Goal: Task Accomplishment & Management: Use online tool/utility

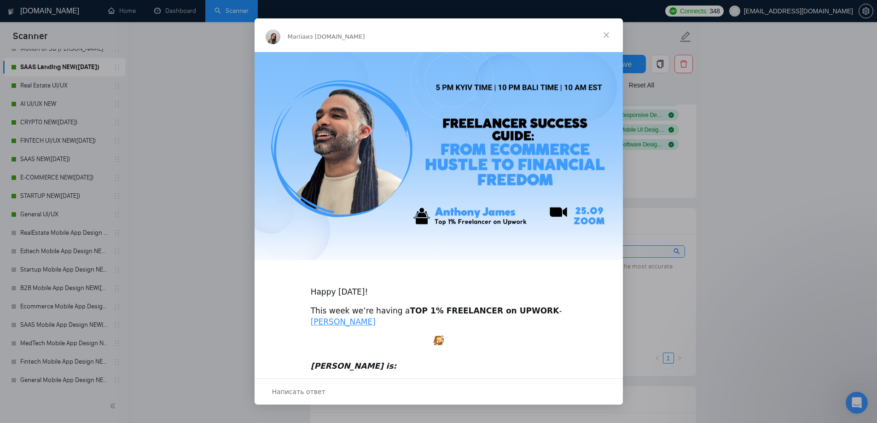
scroll to position [783, 0]
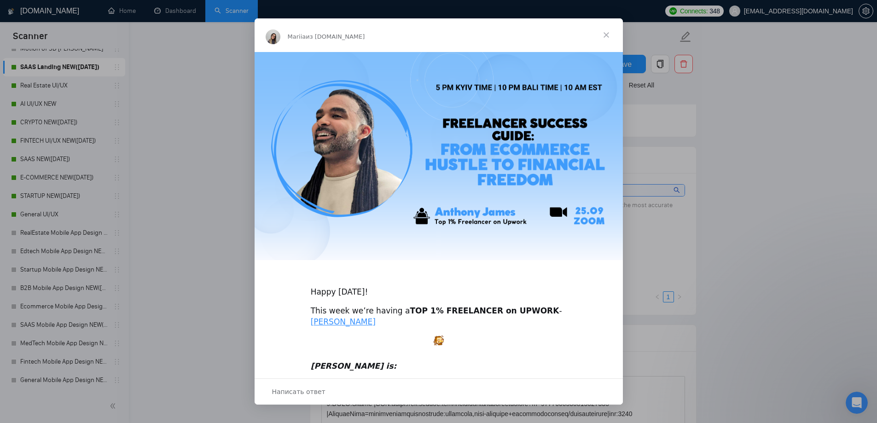
click at [607, 33] on span "Закрыть" at bounding box center [606, 34] width 33 height 33
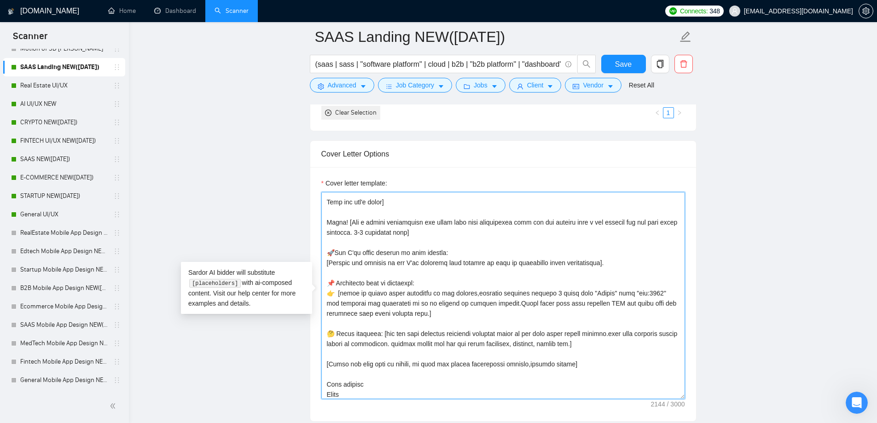
scroll to position [233, 0]
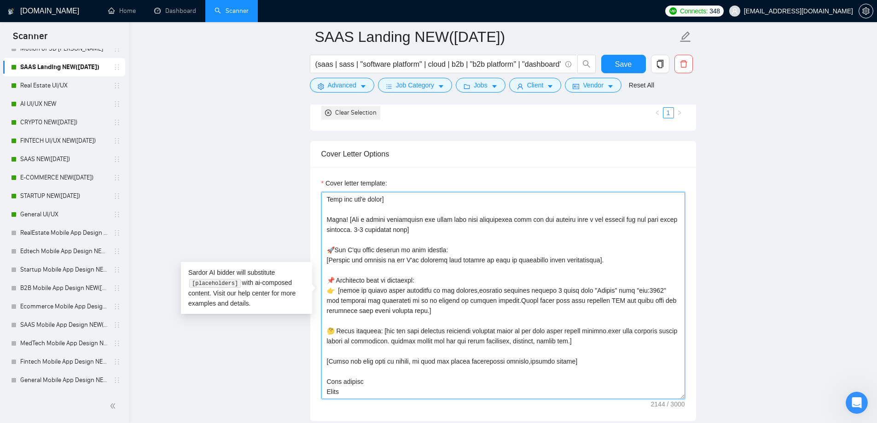
drag, startPoint x: 327, startPoint y: 200, endPoint x: 470, endPoint y: 387, distance: 236.2
click at [470, 387] on textarea "Cover letter template:" at bounding box center [503, 295] width 364 height 207
click at [223, 216] on main "SAAS Landing NEW([DATE]) (saas | sass | "software platform" | cloud | b2b | "b2…" at bounding box center [503, 395] width 719 height 2651
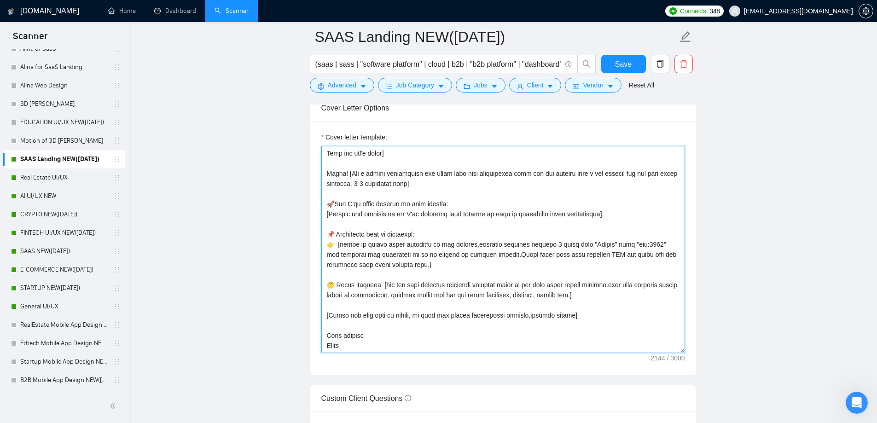
click at [412, 337] on textarea "Cover letter template:" at bounding box center [503, 249] width 364 height 207
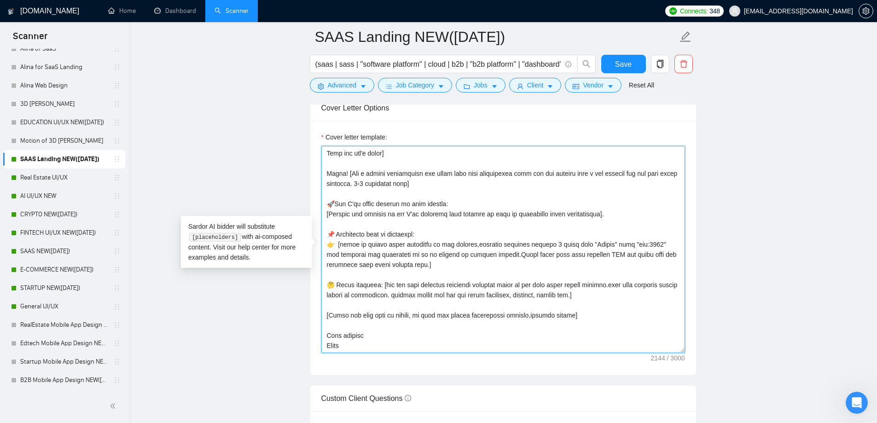
click at [409, 344] on textarea "Cover letter template:" at bounding box center [503, 249] width 364 height 207
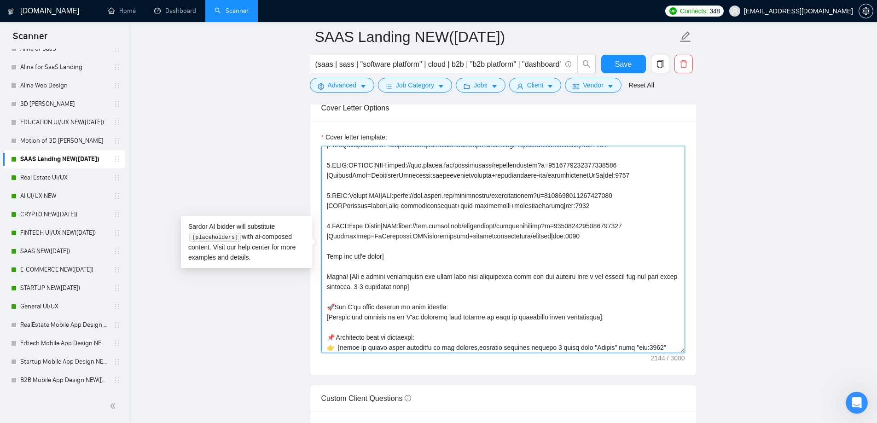
scroll to position [0, 0]
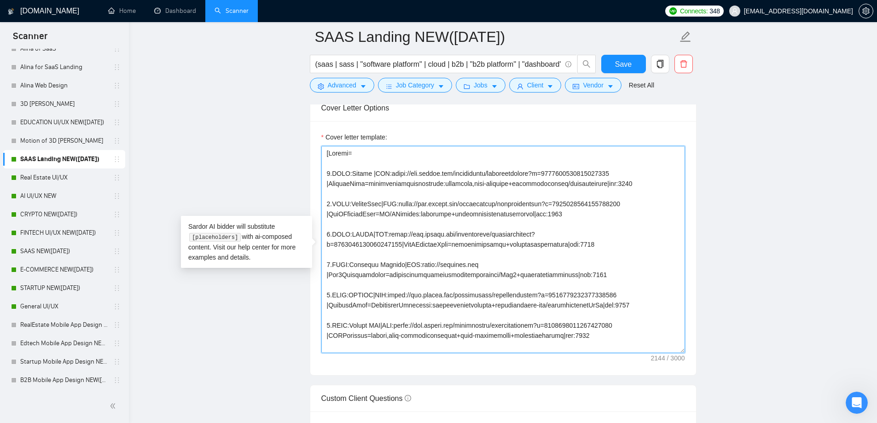
drag, startPoint x: 378, startPoint y: 346, endPoint x: 299, endPoint y: 118, distance: 241.6
click at [299, 118] on main "SAAS Landing NEW([DATE]) (saas | sass | "software platform" | cloud | b2b | "b2…" at bounding box center [503, 349] width 719 height 2651
drag, startPoint x: 374, startPoint y: 348, endPoint x: 297, endPoint y: 117, distance: 243.2
click at [297, 117] on main "SAAS Landing NEW([DATE]) (saas | sass | "software platform" | cloud | b2b | "b2…" at bounding box center [503, 349] width 719 height 2651
paste textarea "Hey, I've recently completed a similar project where I [accomplished a similar …"
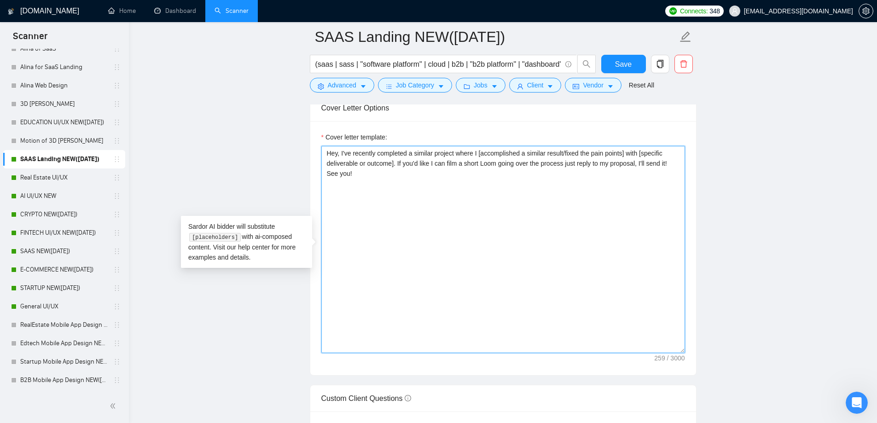
type textarea "Hey, I've recently completed a similar project where I [accomplished a similar …"
drag, startPoint x: 396, startPoint y: 175, endPoint x: 395, endPoint y: 155, distance: 20.3
click at [392, 156] on textarea "Hey, I've recently completed a similar project where I [accomplished a similar …" at bounding box center [503, 249] width 364 height 207
click at [404, 152] on textarea "Hey, I've recently completed a similar project where I [accomplished a similar …" at bounding box center [503, 249] width 364 height 207
drag, startPoint x: 449, startPoint y: 150, endPoint x: 480, endPoint y: 151, distance: 31.3
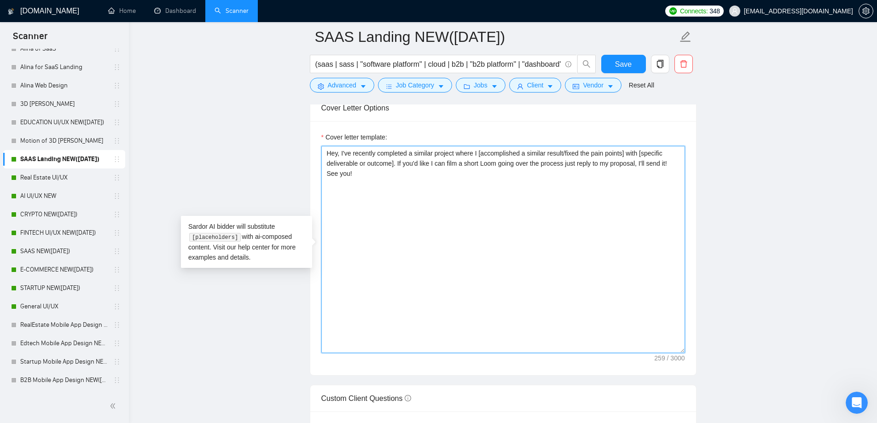
click at [479, 151] on textarea "Hey, I've recently completed a similar project where I [accomplished a similar …" at bounding box center [503, 249] width 364 height 207
click at [481, 151] on textarea "Hey, I've recently completed a similar project where I [accomplished a similar …" at bounding box center [503, 249] width 364 height 207
drag, startPoint x: 483, startPoint y: 152, endPoint x: 622, endPoint y: 146, distance: 139.6
click at [622, 146] on textarea "Hey, I've recently completed a similar project where I [accomplished a similar …" at bounding box center [503, 249] width 364 height 207
click at [556, 211] on textarea "Hey, I've recently completed a similar project where I [accomplished a similar …" at bounding box center [503, 249] width 364 height 207
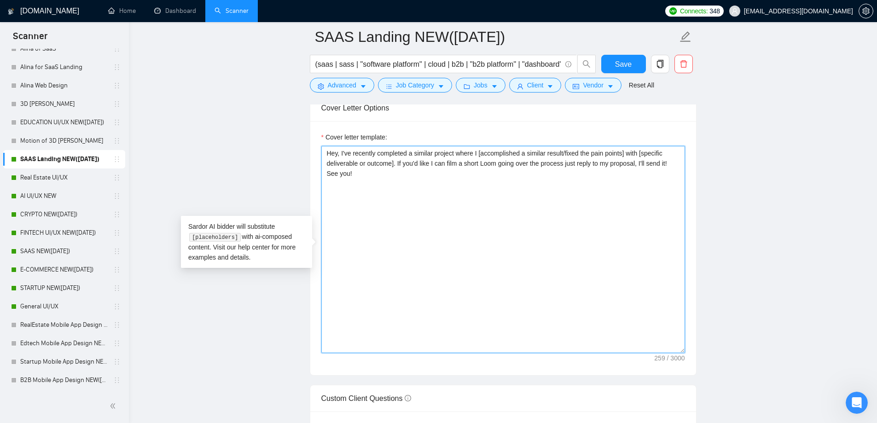
drag, startPoint x: 470, startPoint y: 164, endPoint x: 646, endPoint y: 174, distance: 175.7
click at [646, 174] on textarea "Hey, I've recently completed a similar project where I [accomplished a similar …" at bounding box center [503, 249] width 364 height 207
click at [619, 175] on textarea "Hey, I've recently completed a similar project where I [accomplished a similar …" at bounding box center [503, 249] width 364 height 207
click at [400, 206] on textarea "Hey, I've recently completed a similar project where I [accomplished a similar …" at bounding box center [503, 249] width 364 height 207
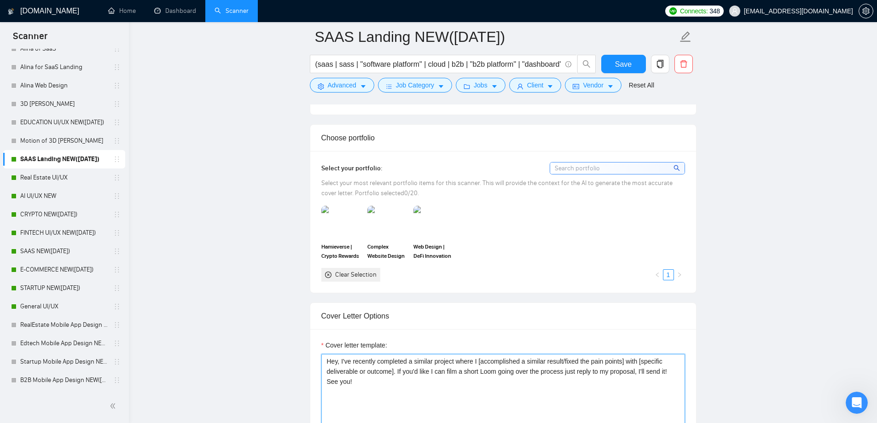
scroll to position [783, 0]
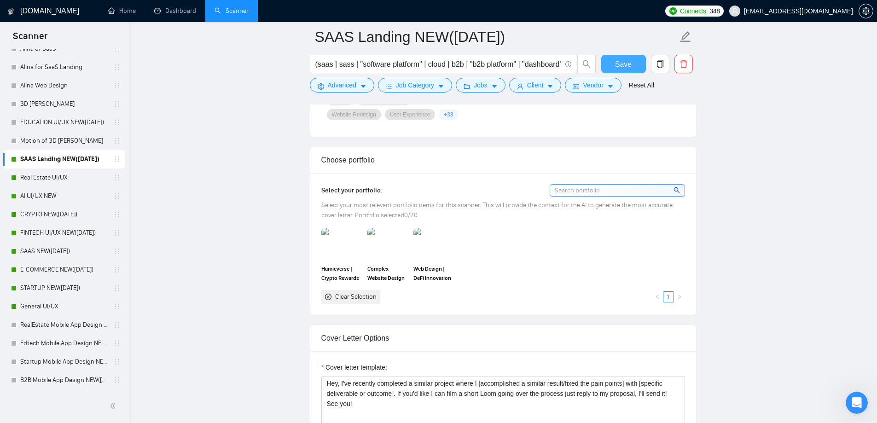
click at [630, 57] on button "Save" at bounding box center [623, 64] width 45 height 18
click at [58, 178] on link "Real Estate UI/UX" at bounding box center [64, 178] width 88 height 18
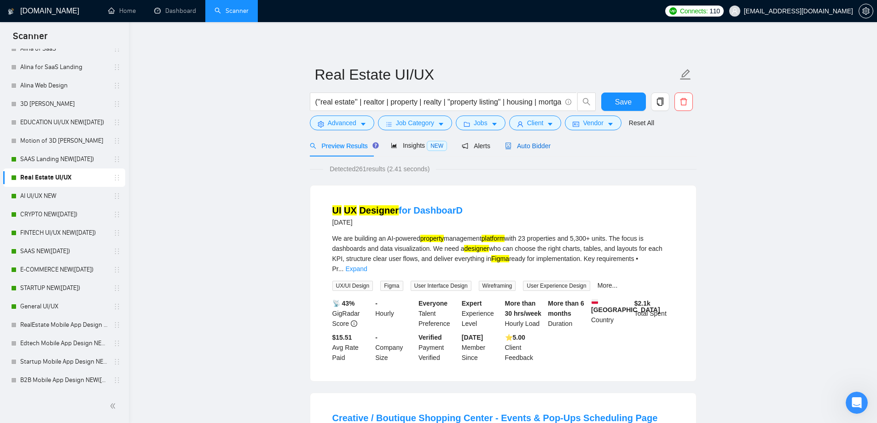
click at [514, 146] on span "Auto Bidder" at bounding box center [528, 145] width 46 height 7
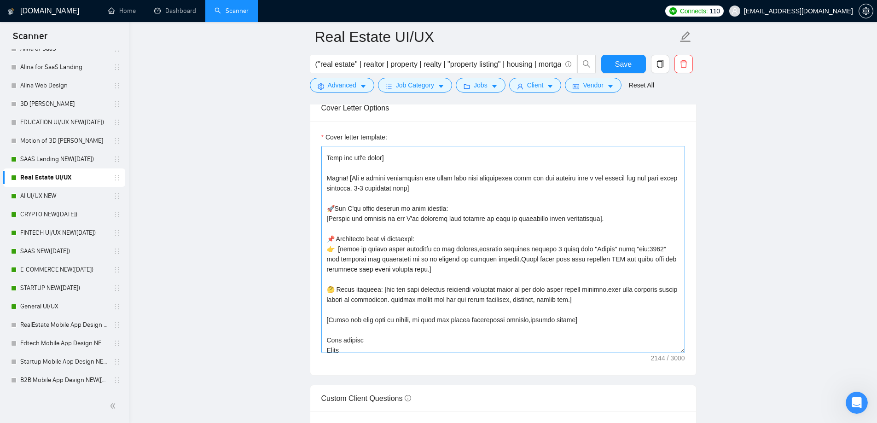
scroll to position [233, 0]
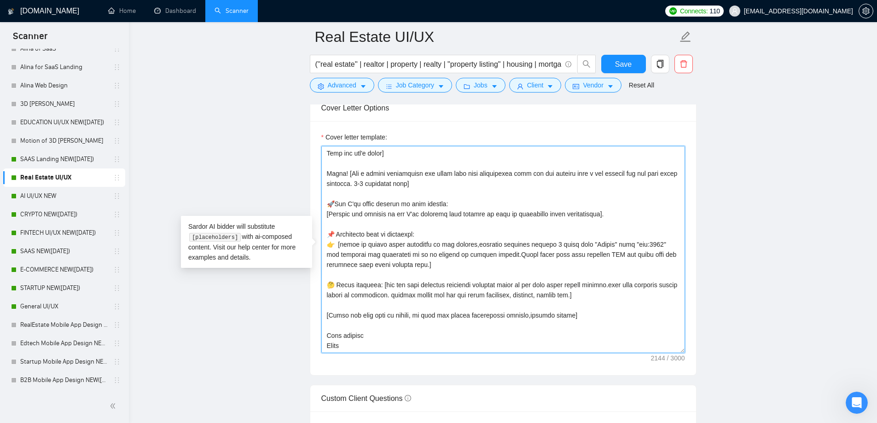
drag, startPoint x: 373, startPoint y: 340, endPoint x: 358, endPoint y: 304, distance: 38.4
click at [358, 304] on textarea "Cover letter template:" at bounding box center [503, 249] width 364 height 207
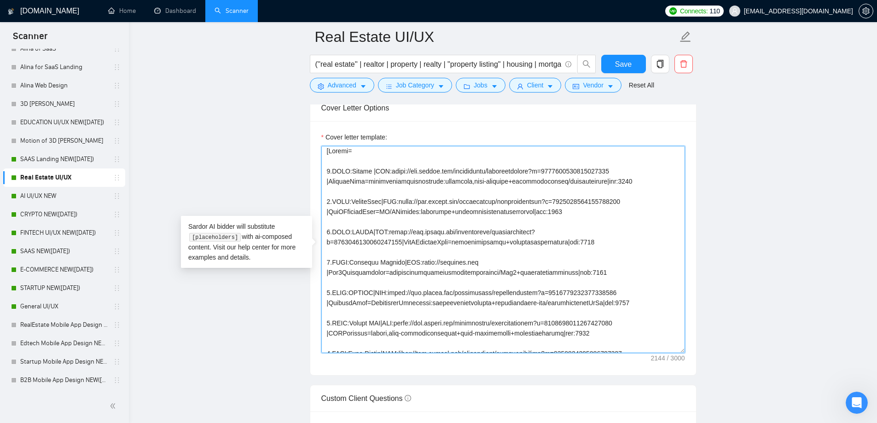
scroll to position [0, 0]
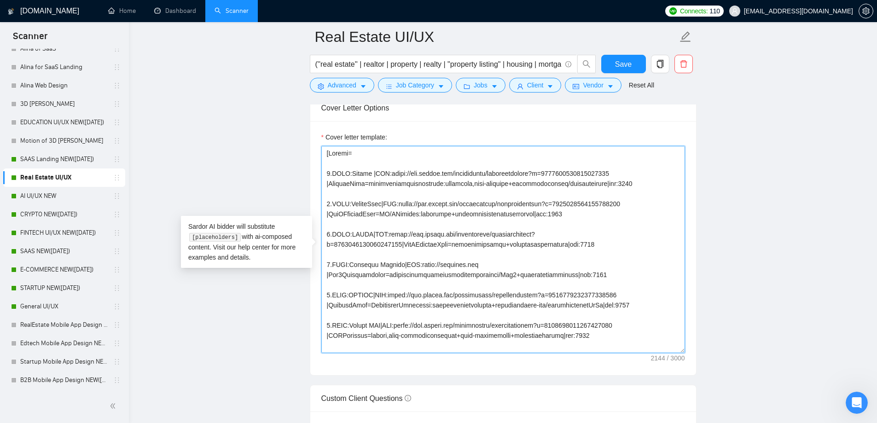
drag, startPoint x: 354, startPoint y: 346, endPoint x: 319, endPoint y: 154, distance: 195.1
click at [319, 154] on div "Cover letter template:" at bounding box center [503, 248] width 386 height 254
paste textarea "Hey, I've recently completed a similar project where I [accomplished a similar …"
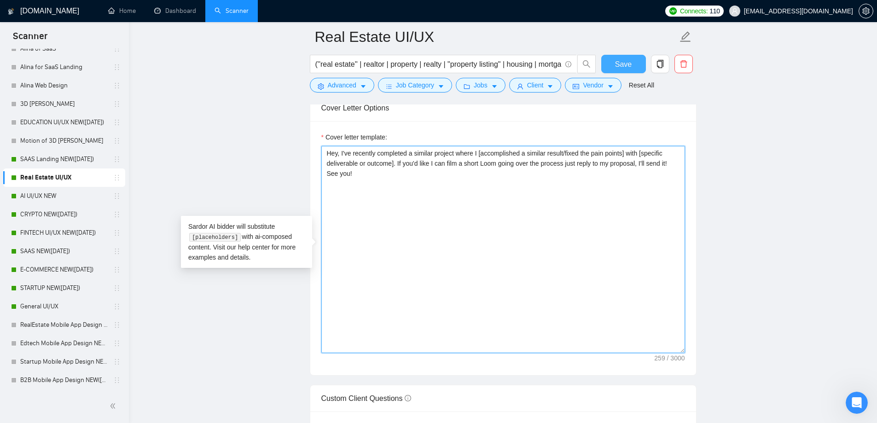
type textarea "Hey, I've recently completed a similar project where I [accomplished a similar …"
click at [623, 59] on span "Save" at bounding box center [623, 64] width 17 height 12
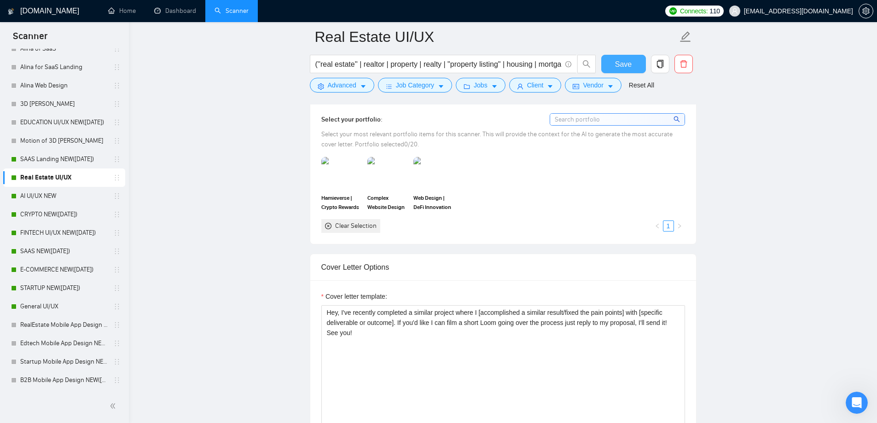
scroll to position [875, 0]
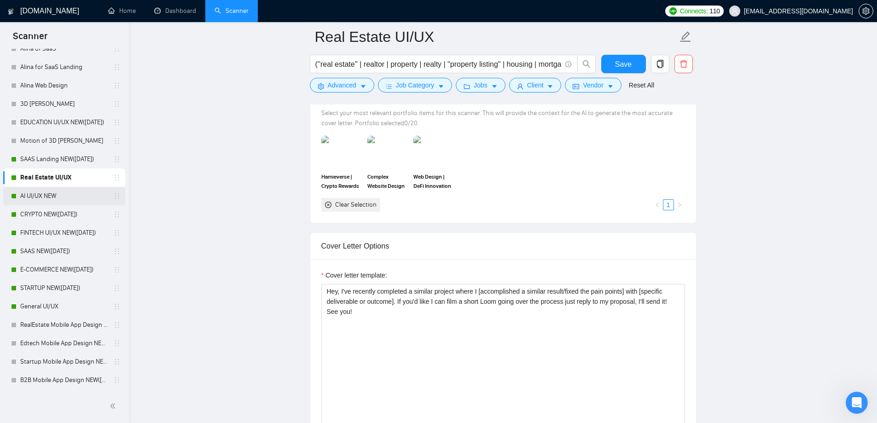
click at [46, 192] on link "AI UI/UX NEW" at bounding box center [64, 196] width 88 height 18
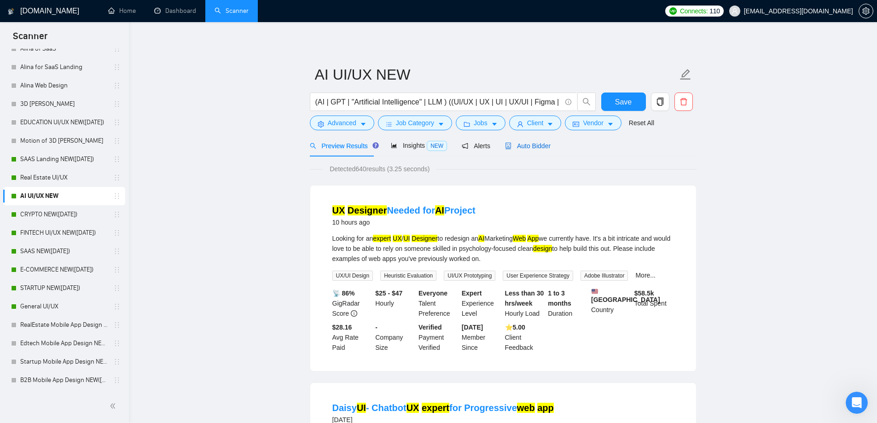
click at [516, 146] on span "Auto Bidder" at bounding box center [528, 145] width 46 height 7
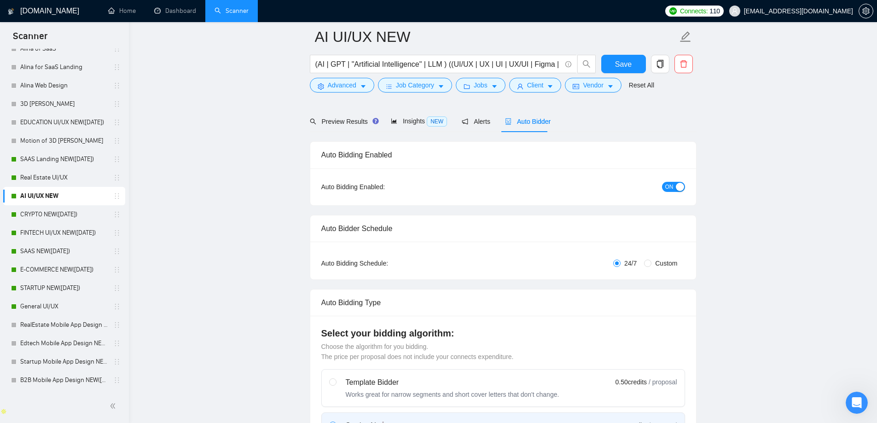
scroll to position [46, 0]
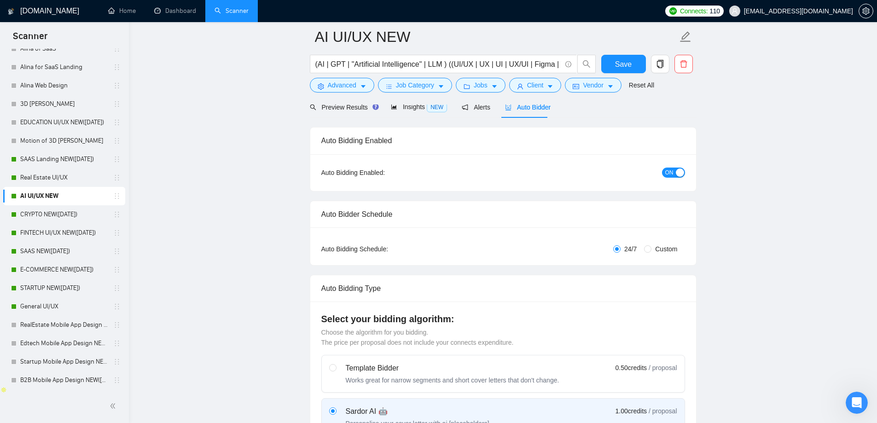
click at [522, 105] on div at bounding box center [503, 100] width 387 height 7
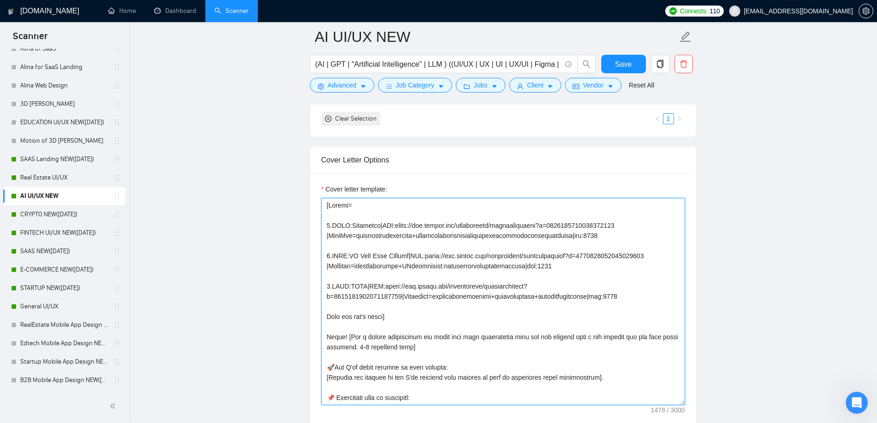
scroll to position [875, 0]
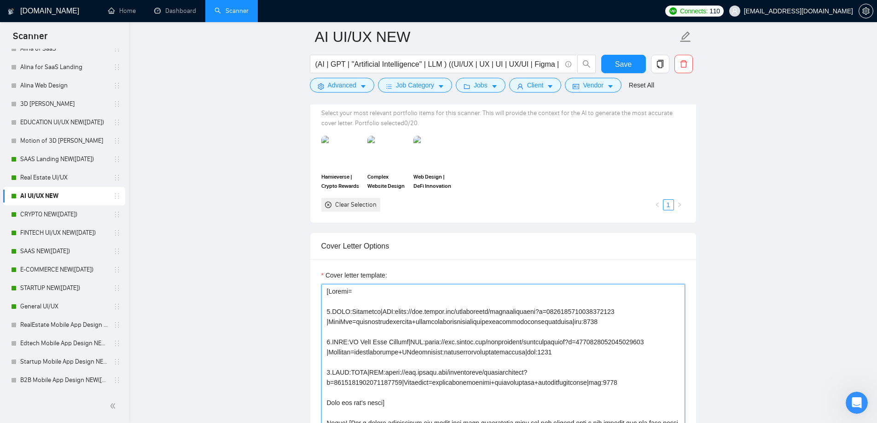
drag, startPoint x: 357, startPoint y: 342, endPoint x: 321, endPoint y: 286, distance: 66.7
click at [321, 286] on textarea "Cover letter template:" at bounding box center [503, 387] width 364 height 207
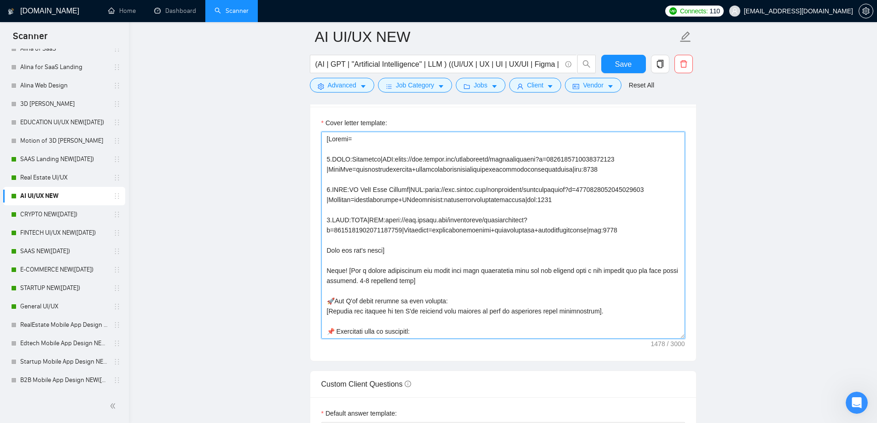
scroll to position [1013, 0]
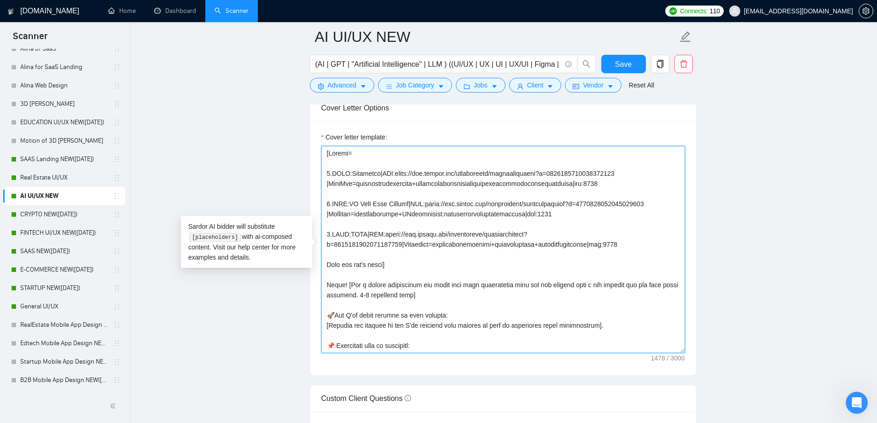
paste textarea "Hey, I've recently completed a similar project where I [accomplished a similar …"
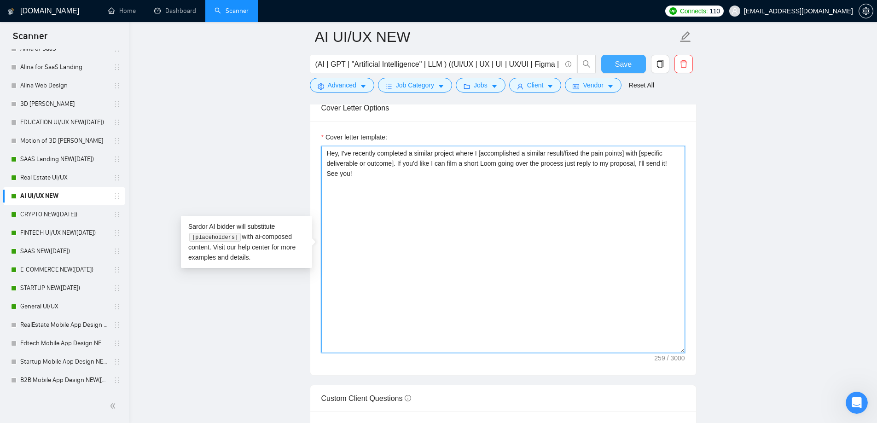
type textarea "Hey, I've recently completed a similar project where I [accomplished a similar …"
click at [628, 62] on span "Save" at bounding box center [623, 64] width 17 height 12
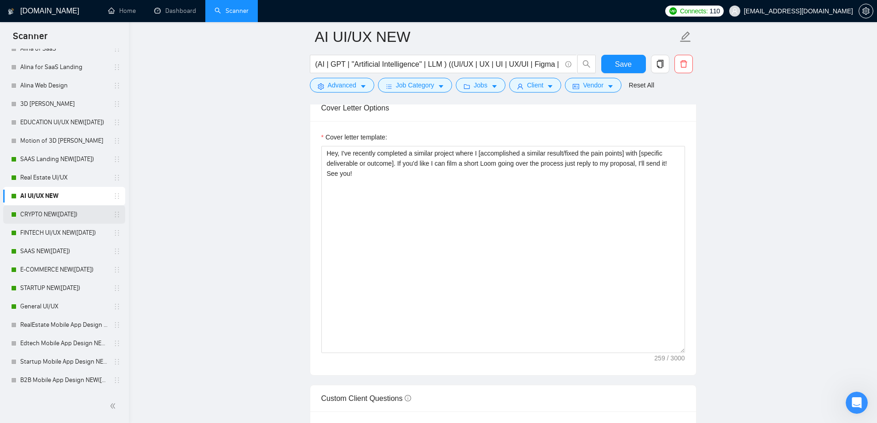
click at [83, 210] on link "CRYPTO NEW([DATE])" at bounding box center [64, 214] width 88 height 18
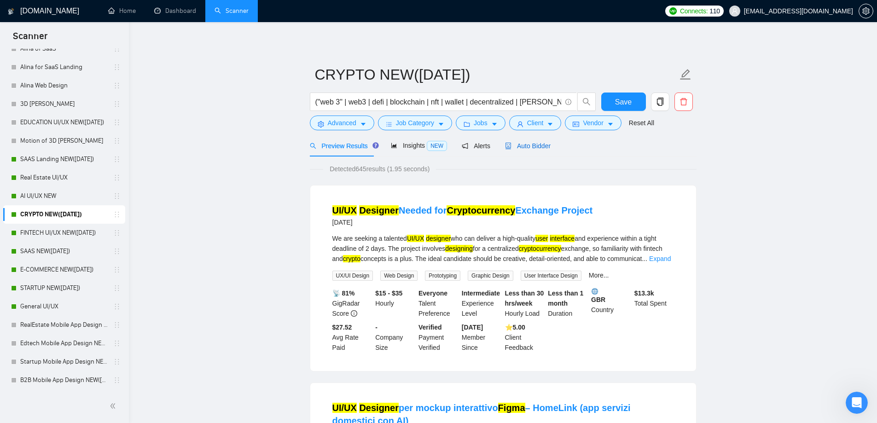
click at [528, 147] on span "Auto Bidder" at bounding box center [528, 145] width 46 height 7
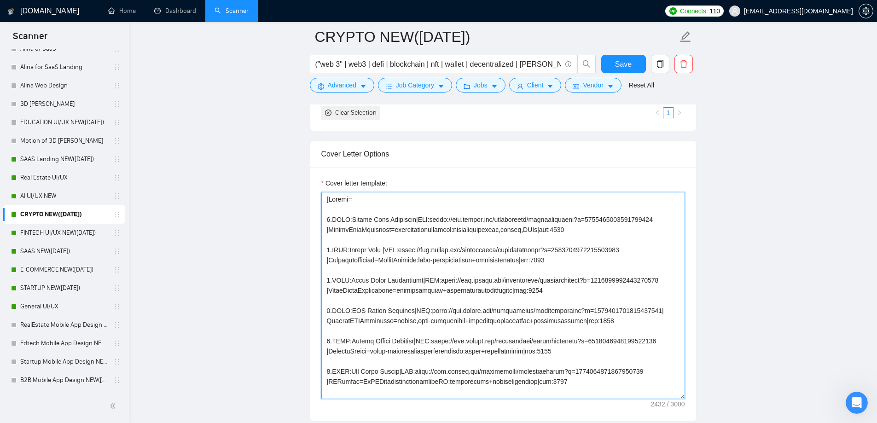
click at [327, 197] on textarea "Cover letter template:" at bounding box center [503, 295] width 364 height 207
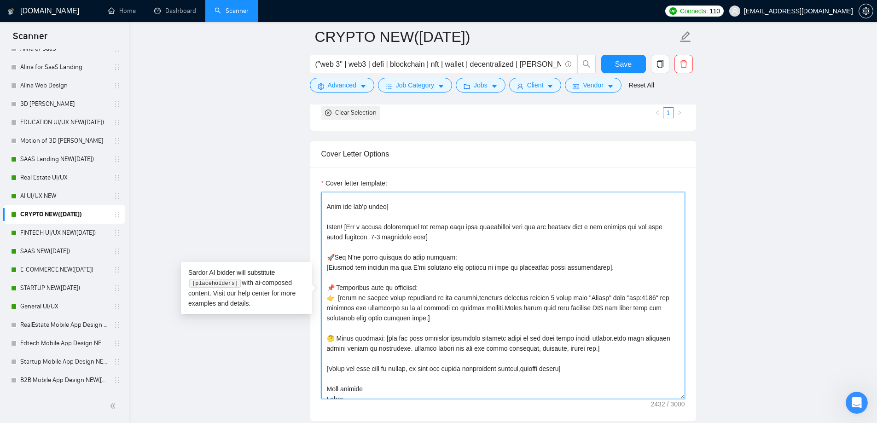
scroll to position [263, 0]
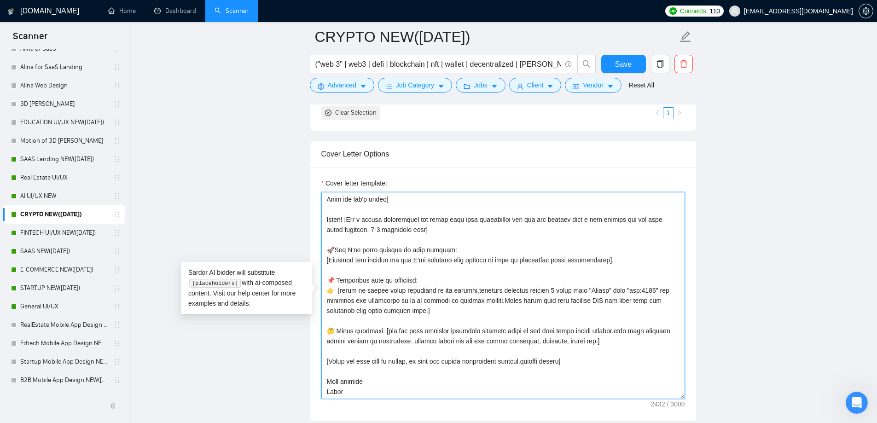
drag, startPoint x: 327, startPoint y: 200, endPoint x: 447, endPoint y: 398, distance: 231.3
click at [447, 398] on textarea "Cover letter template:" at bounding box center [503, 295] width 364 height 207
paste textarea "Hey, I've recently completed a similar project where I [accomplished a similar …"
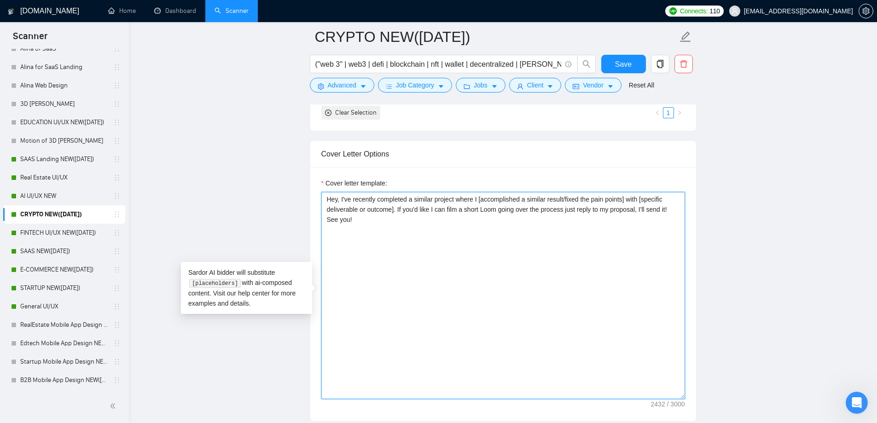
scroll to position [0, 0]
type textarea "Hey, I've recently completed a similar project where I [accomplished a similar …"
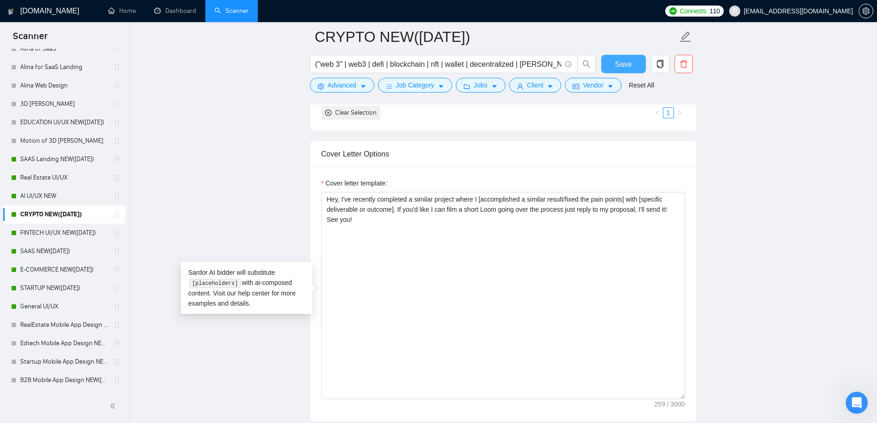
click at [619, 56] on button "Save" at bounding box center [623, 64] width 45 height 18
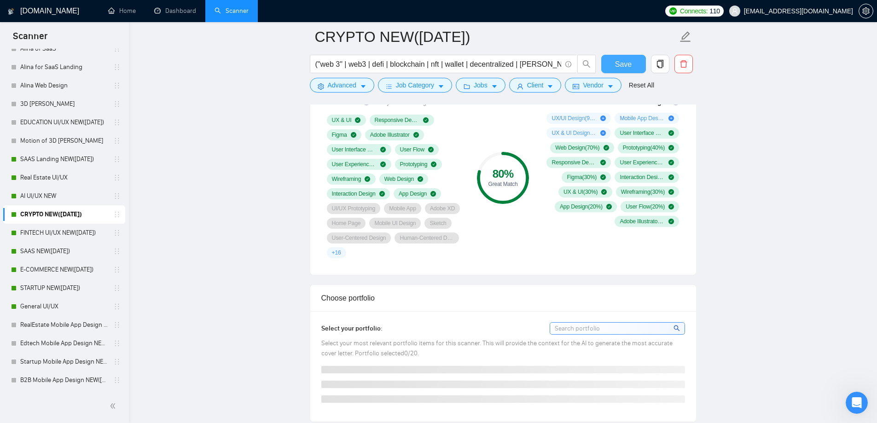
scroll to position [553, 0]
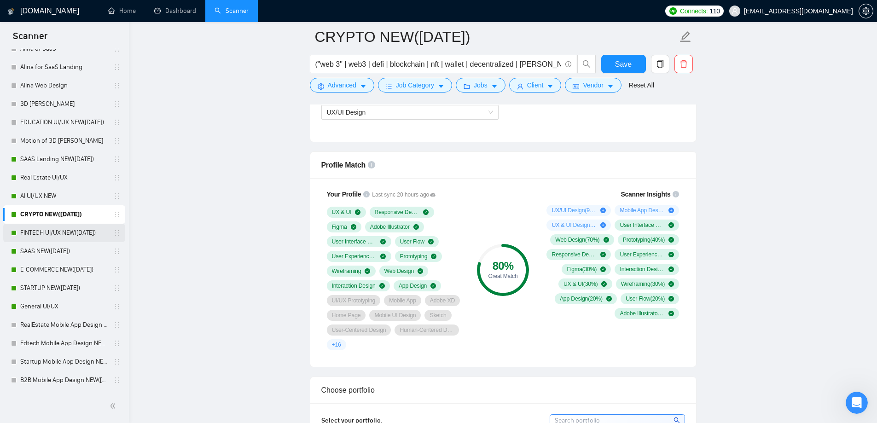
click at [69, 232] on link "FINTECH UI/UX NEW([DATE])" at bounding box center [64, 233] width 88 height 18
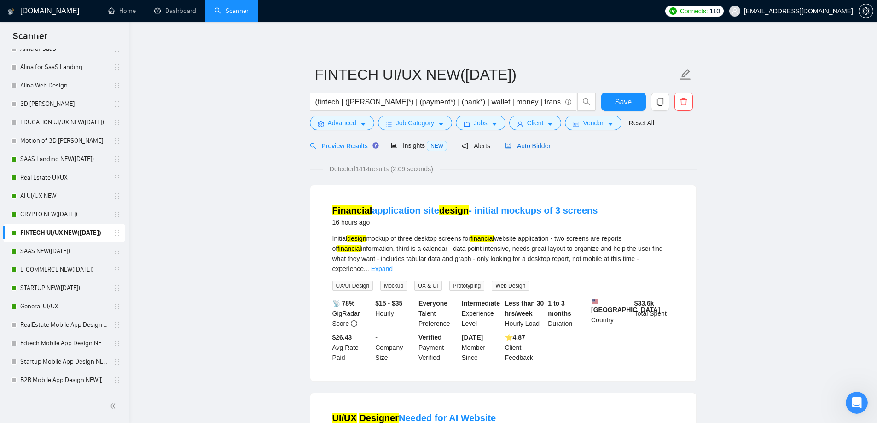
click at [525, 146] on span "Auto Bidder" at bounding box center [528, 145] width 46 height 7
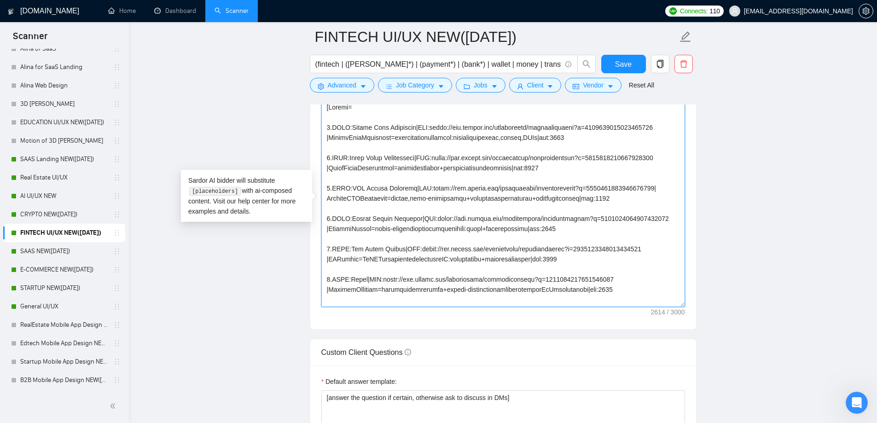
drag, startPoint x: 365, startPoint y: 300, endPoint x: 311, endPoint y: 121, distance: 187.1
click at [303, 90] on main "FINTECH UI/UX NEW([DATE]) (fintech | ([PERSON_NAME]*) | (payment*) | (bank*) | …" at bounding box center [503, 304] width 719 height 2653
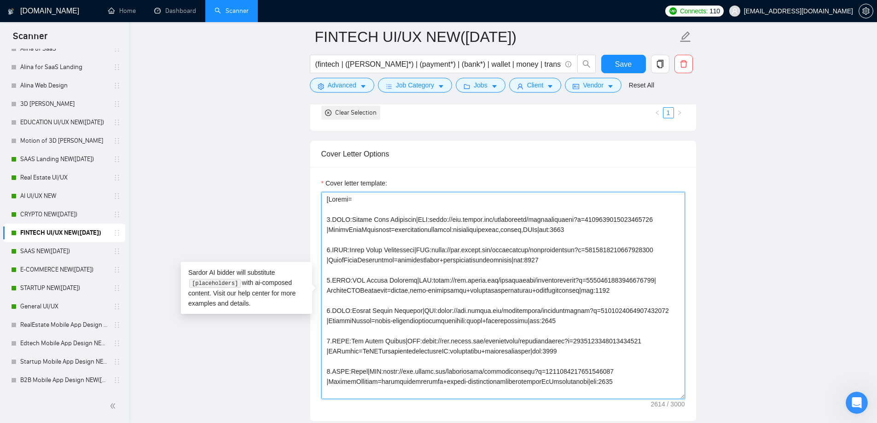
drag, startPoint x: 362, startPoint y: 392, endPoint x: 297, endPoint y: 155, distance: 245.7
click at [297, 155] on main "FINTECH UI/UX NEW([DATE]) (fintech | ([PERSON_NAME]*) | (payment*) | (bank*) | …" at bounding box center [503, 396] width 719 height 2653
paste textarea "Hey, I've recently completed a similar project where I [accomplished a similar …"
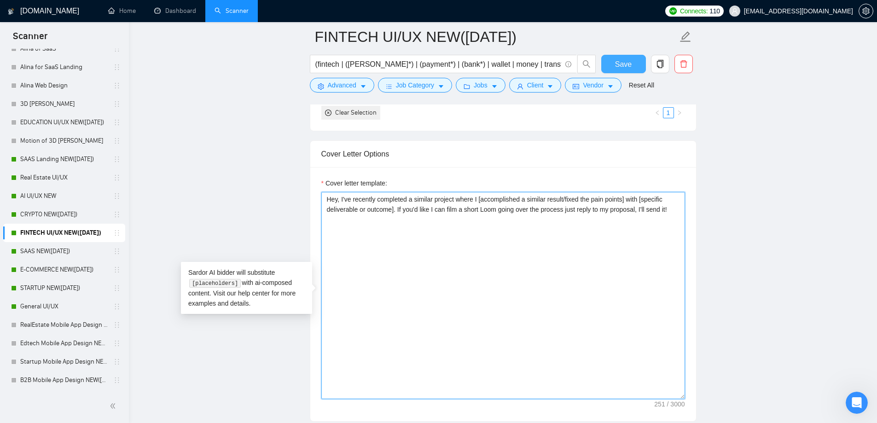
type textarea "Hey, I've recently completed a similar project where I [accomplished a similar …"
click at [607, 60] on button "Save" at bounding box center [623, 64] width 45 height 18
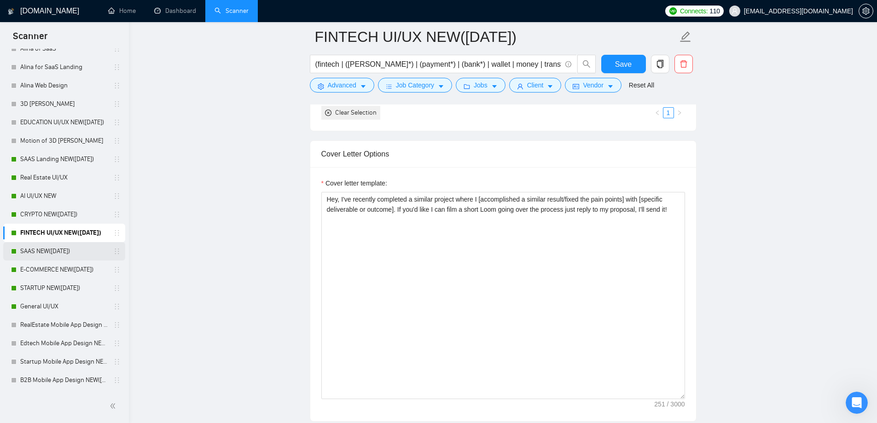
click at [48, 252] on link "SAAS NEW([DATE])" at bounding box center [64, 251] width 88 height 18
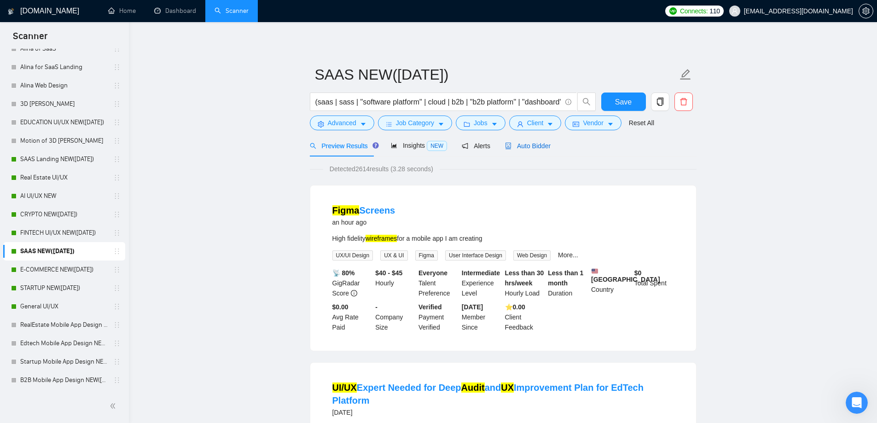
click at [520, 148] on span "Auto Bidder" at bounding box center [528, 145] width 46 height 7
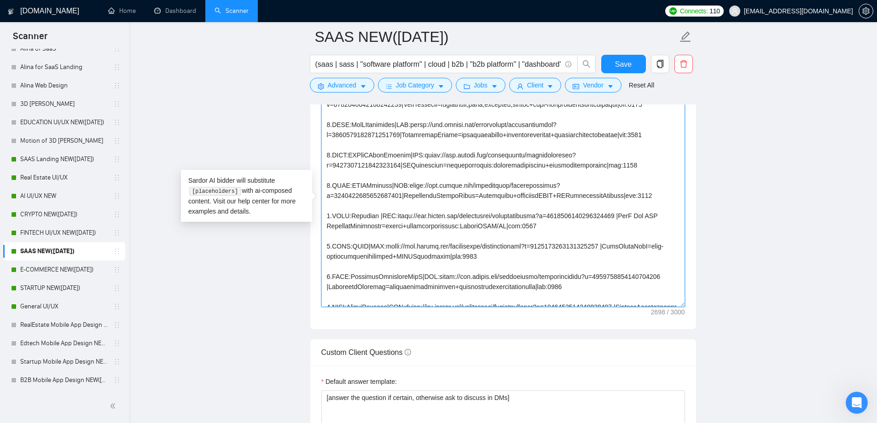
scroll to position [52, 0]
drag, startPoint x: 374, startPoint y: 300, endPoint x: 310, endPoint y: 123, distance: 188.1
click at [310, 123] on div "Cover letter template:" at bounding box center [503, 202] width 386 height 254
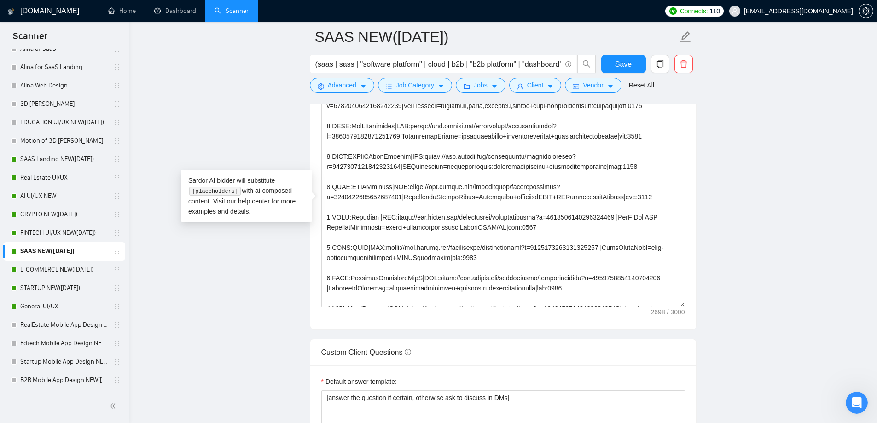
click at [310, 131] on div "Cover letter template:" at bounding box center [503, 202] width 386 height 254
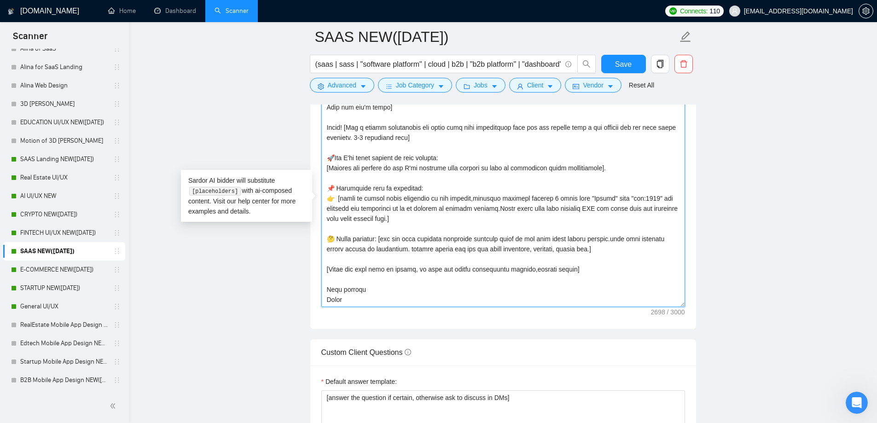
scroll to position [0, 0]
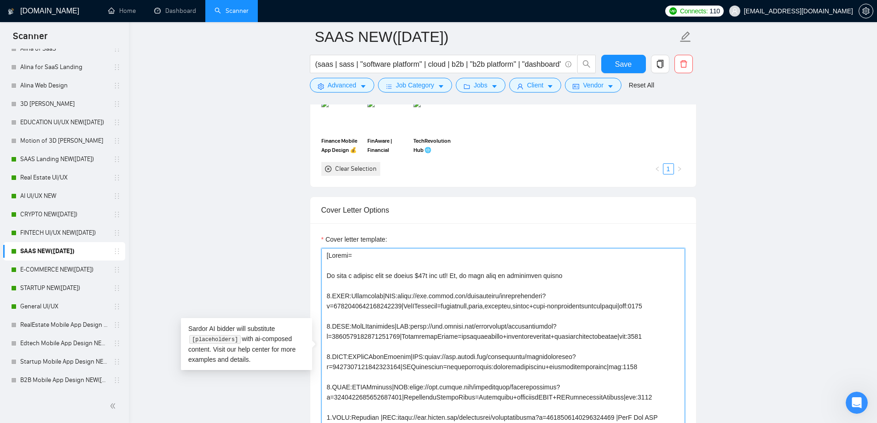
drag, startPoint x: 362, startPoint y: 300, endPoint x: 303, endPoint y: -21, distance: 326.4
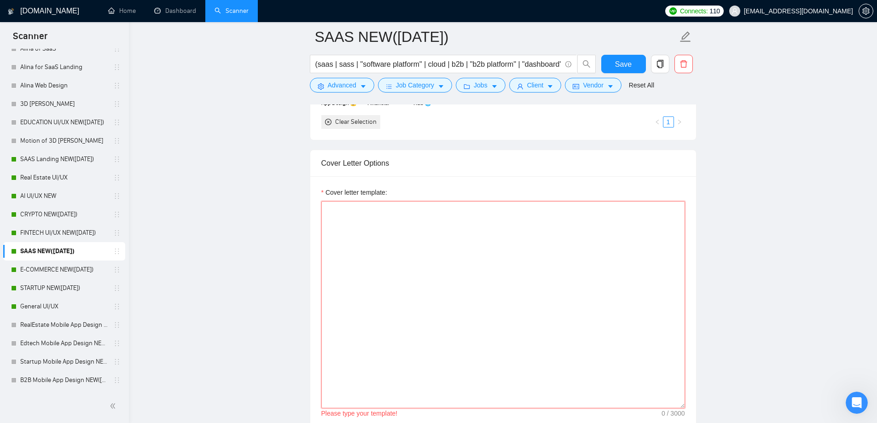
scroll to position [974, 0]
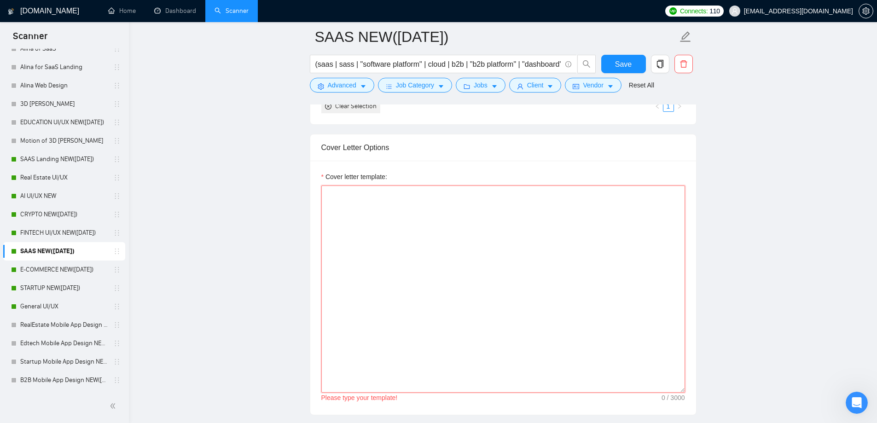
click at [375, 255] on textarea "Cover letter template:" at bounding box center [503, 289] width 364 height 207
paste textarea "Hey, I've recently completed a similar project where I [accomplished a similar …"
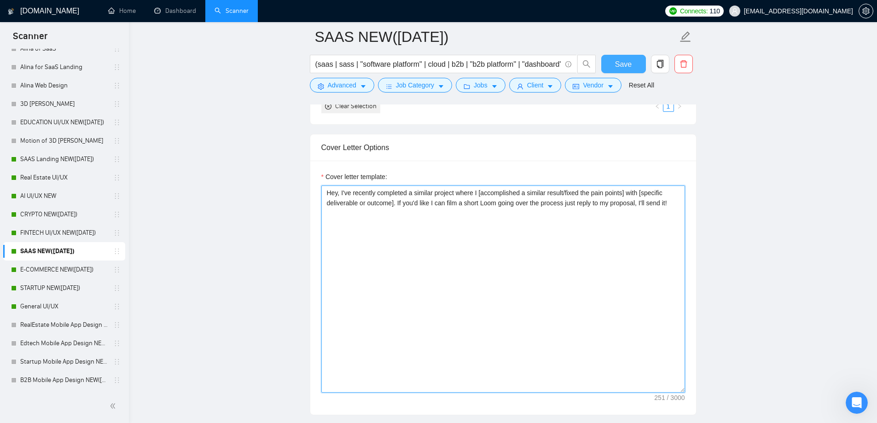
type textarea "Hey, I've recently completed a similar project where I [accomplished a similar …"
click at [611, 62] on button "Save" at bounding box center [623, 64] width 45 height 18
click at [621, 58] on span "Save" at bounding box center [623, 64] width 17 height 12
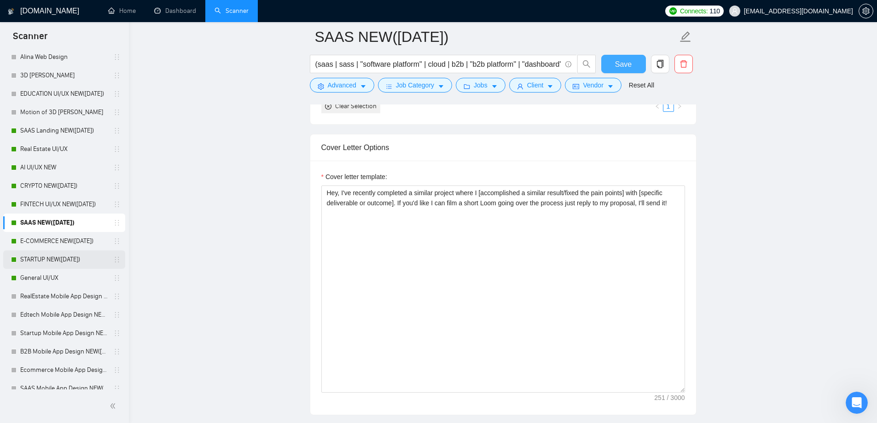
scroll to position [460, 0]
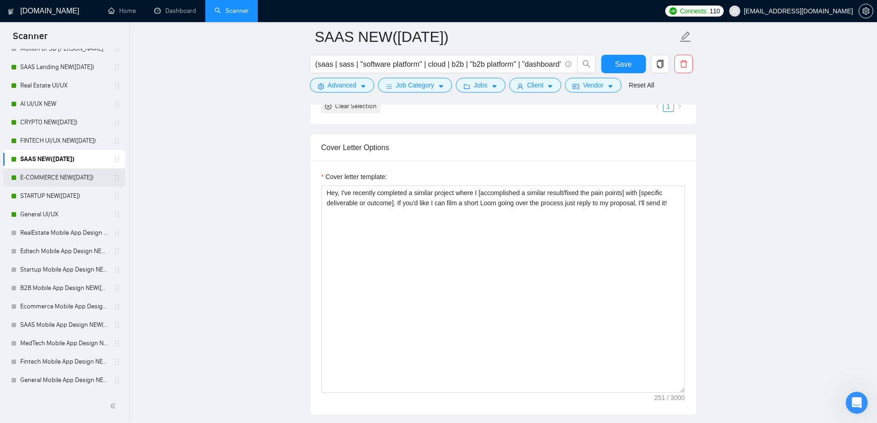
click at [51, 180] on link "E-COMMERCE NEW([DATE])" at bounding box center [64, 178] width 88 height 18
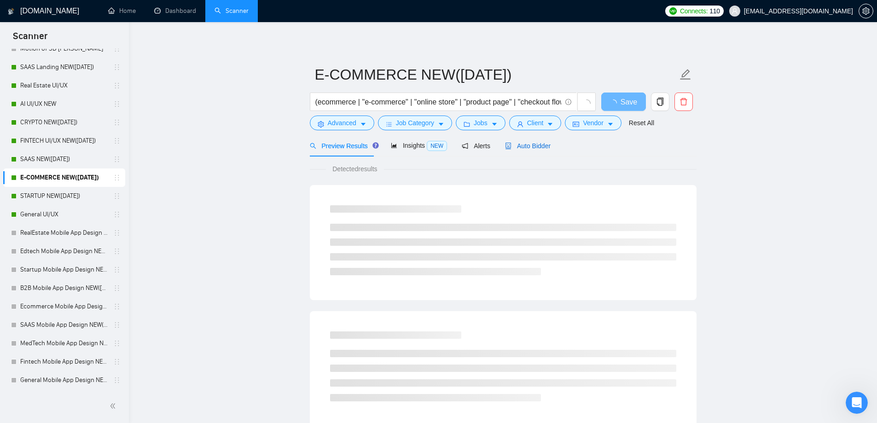
click at [518, 148] on span "Auto Bidder" at bounding box center [528, 145] width 46 height 7
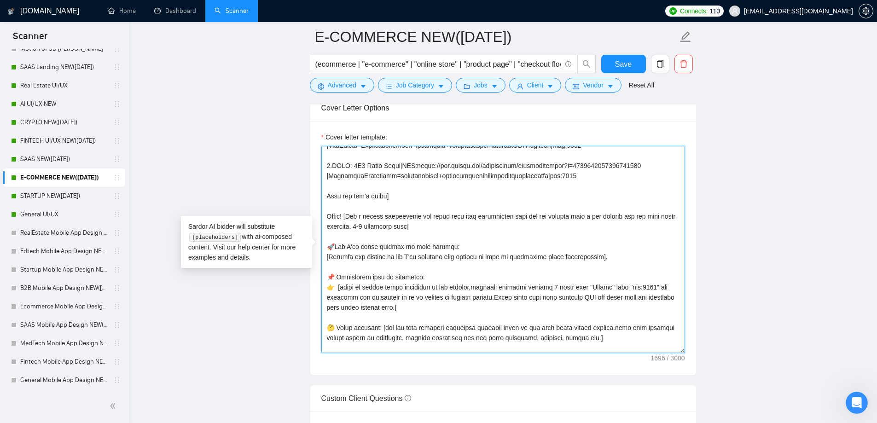
scroll to position [142, 0]
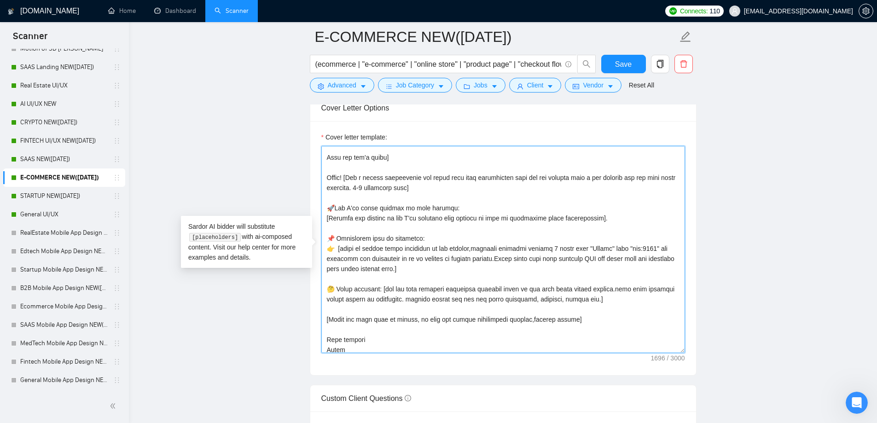
drag, startPoint x: 328, startPoint y: 153, endPoint x: 384, endPoint y: 342, distance: 196.9
click at [387, 347] on textarea "Cover letter template:" at bounding box center [503, 249] width 364 height 207
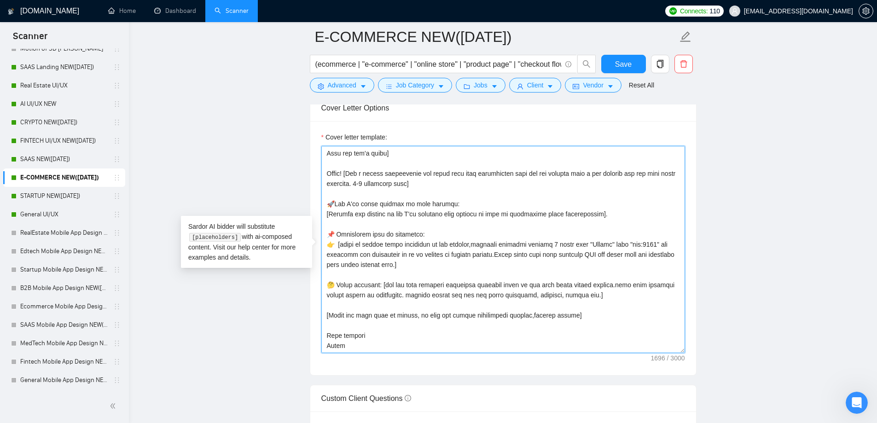
type textarea "["
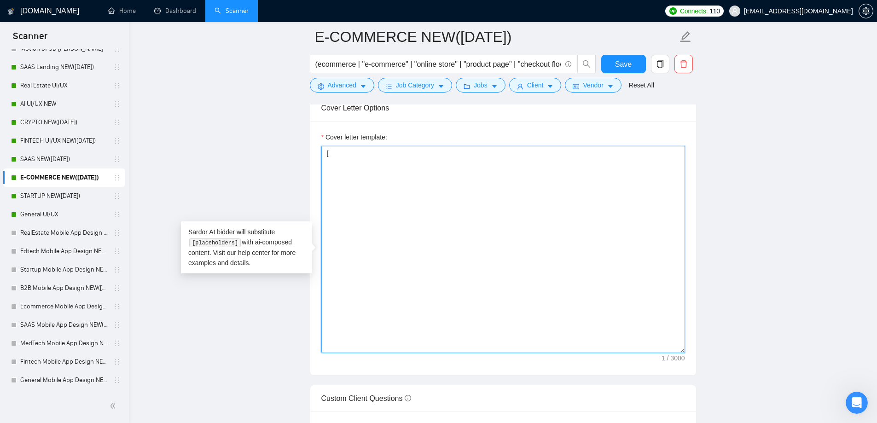
scroll to position [0, 0]
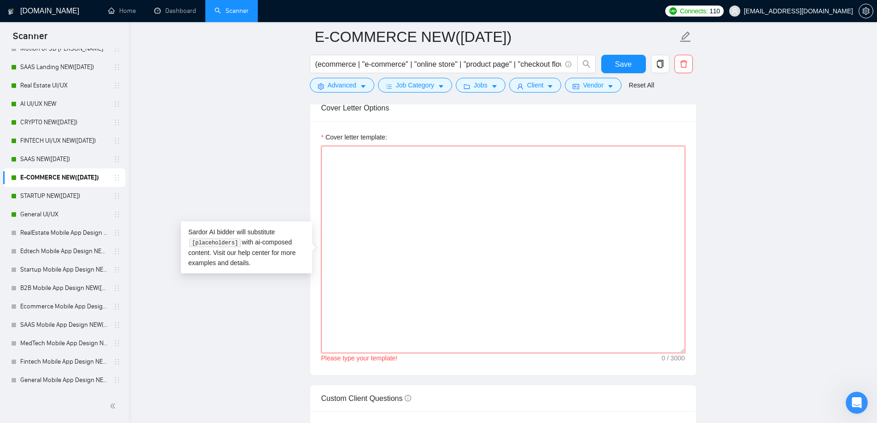
click at [376, 160] on textarea "Cover letter template:" at bounding box center [503, 249] width 364 height 207
paste textarea "Hey, I've recently completed a similar project where I [accomplished a similar …"
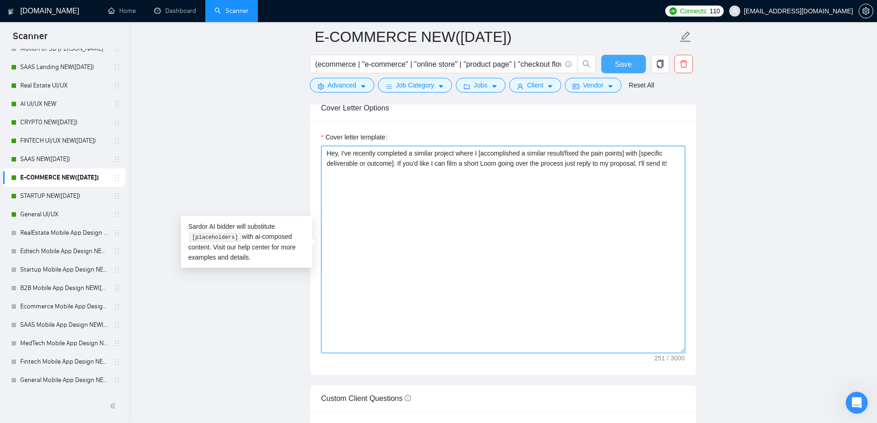
type textarea "Hey, I've recently completed a similar project where I [accomplished a similar …"
click at [632, 68] on button "Save" at bounding box center [623, 64] width 45 height 18
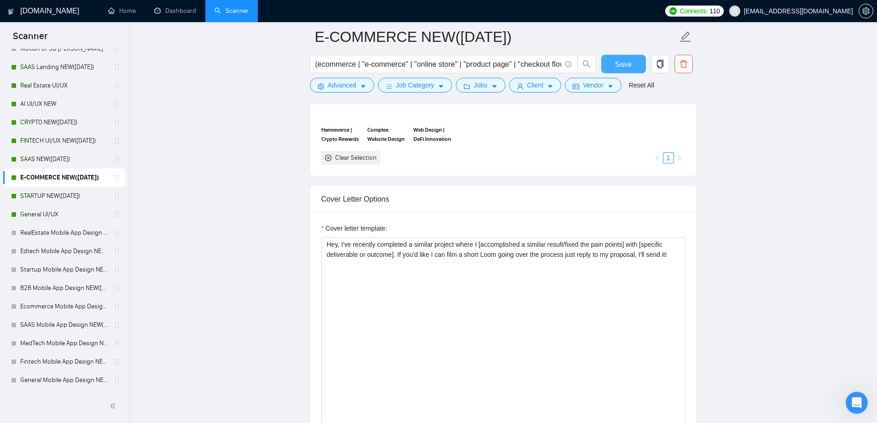
scroll to position [921, 0]
click at [47, 198] on link "STARTUP NEW([DATE])" at bounding box center [64, 196] width 88 height 18
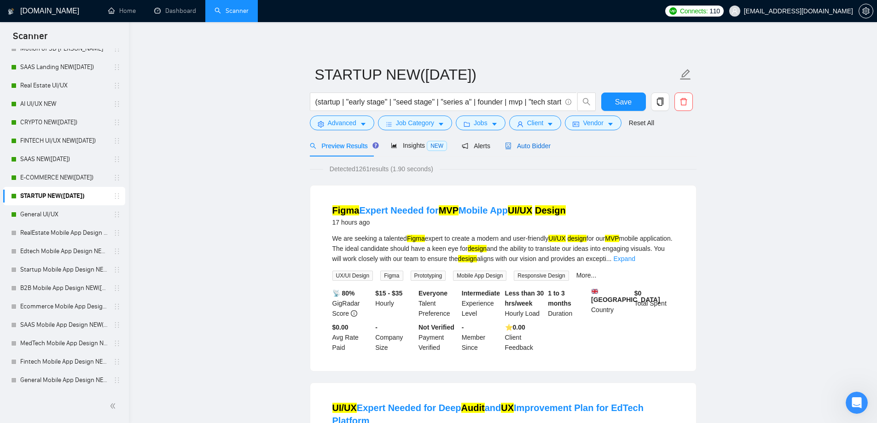
click at [514, 146] on span "Auto Bidder" at bounding box center [528, 145] width 46 height 7
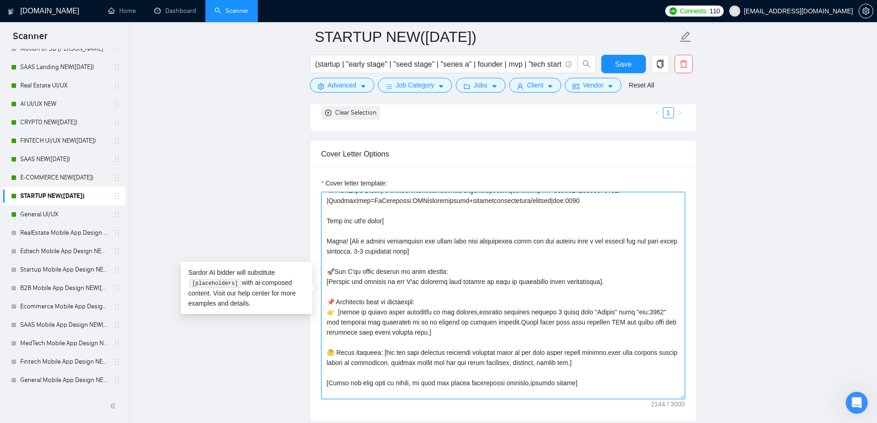
scroll to position [233, 0]
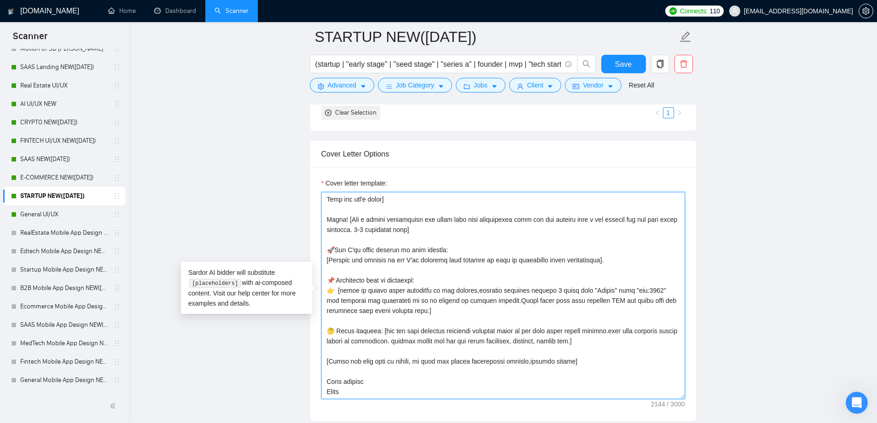
drag, startPoint x: 326, startPoint y: 199, endPoint x: 457, endPoint y: 400, distance: 239.9
click at [457, 400] on div "Cover letter template:" at bounding box center [503, 294] width 386 height 254
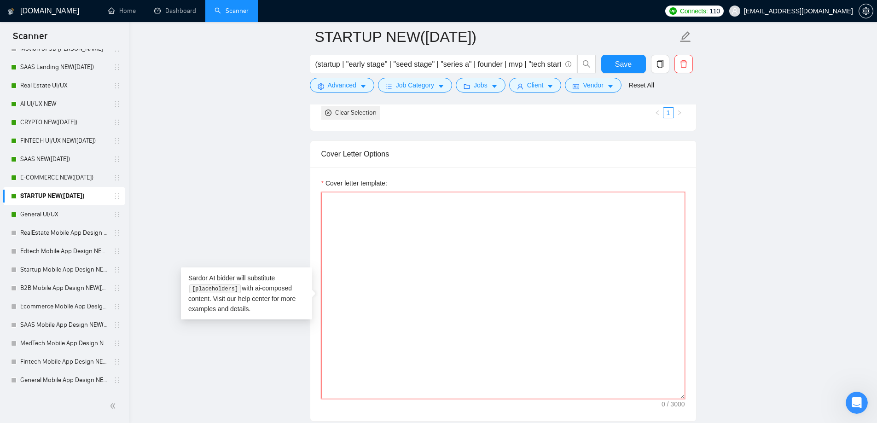
scroll to position [0, 0]
paste textarea "Hey, I've recently completed a similar project where I [accomplished a similar …"
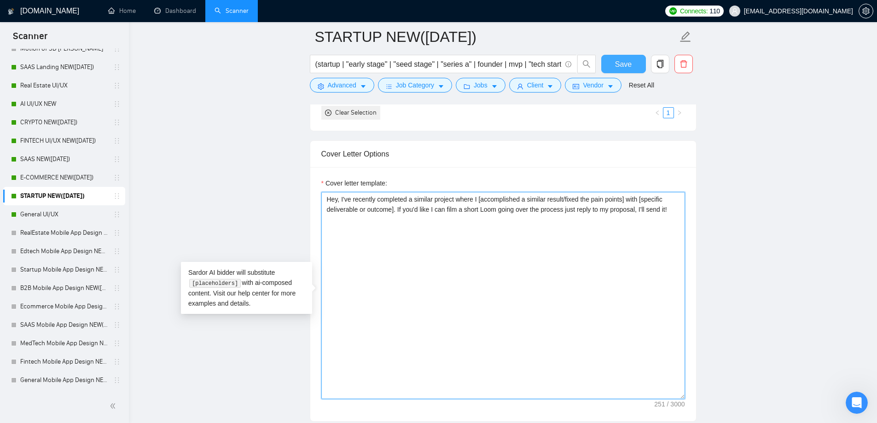
type textarea "Hey, I've recently completed a similar project where I [accomplished a similar …"
click at [612, 64] on button "Save" at bounding box center [623, 64] width 45 height 18
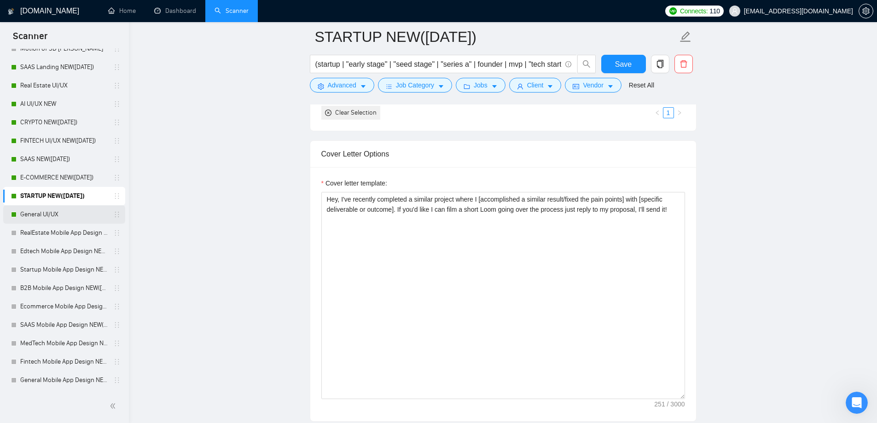
click at [67, 211] on link "General UI/UX" at bounding box center [64, 214] width 88 height 18
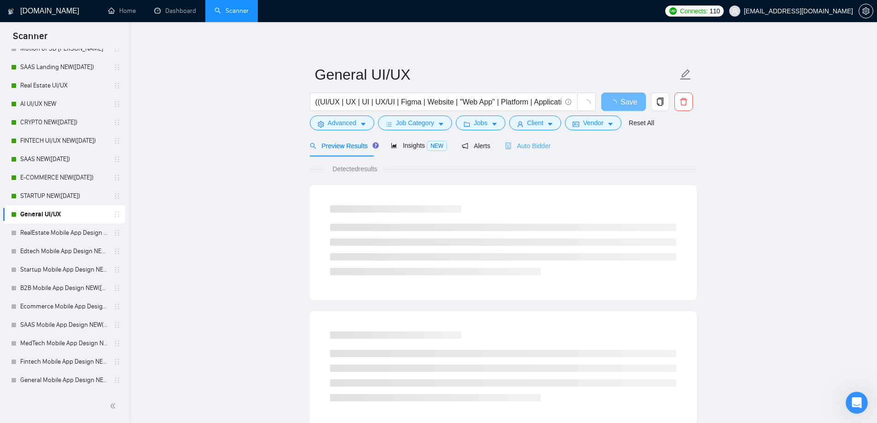
click at [516, 152] on div "Auto Bidder" at bounding box center [528, 146] width 46 height 22
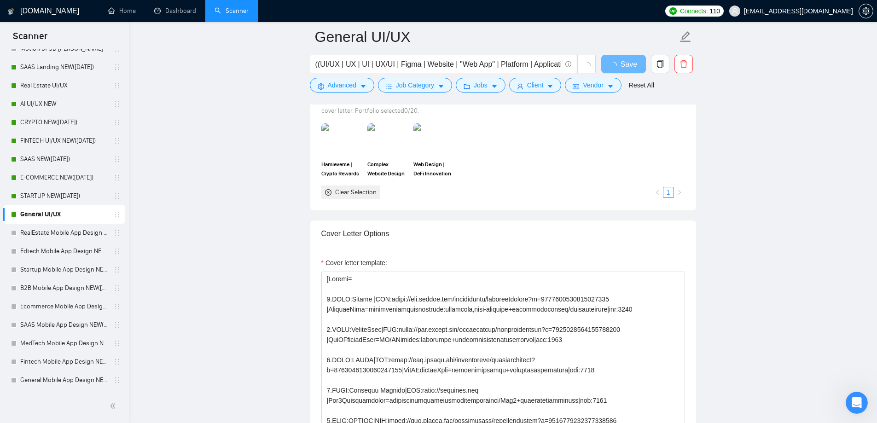
scroll to position [921, 0]
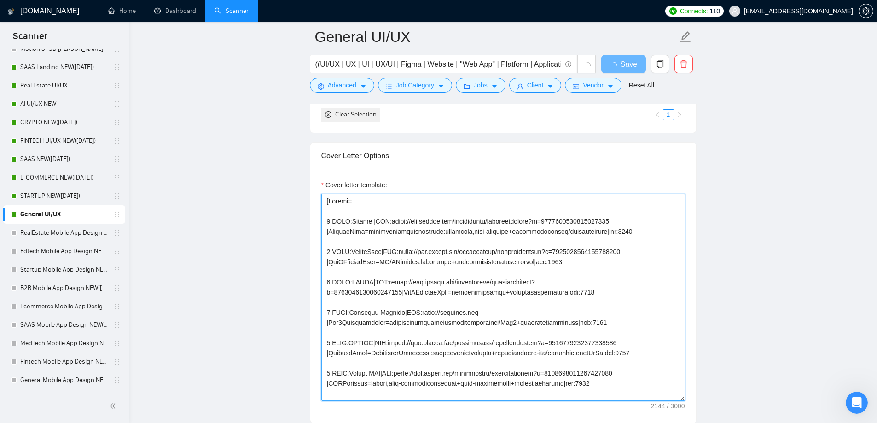
drag, startPoint x: 476, startPoint y: 333, endPoint x: 208, endPoint y: 102, distance: 354.6
click at [206, 99] on main "General UI/UX ((UI/UX | UX | UI | UX/UI | Figma | Website | "Web App" | Platfor…" at bounding box center [503, 386] width 719 height 2540
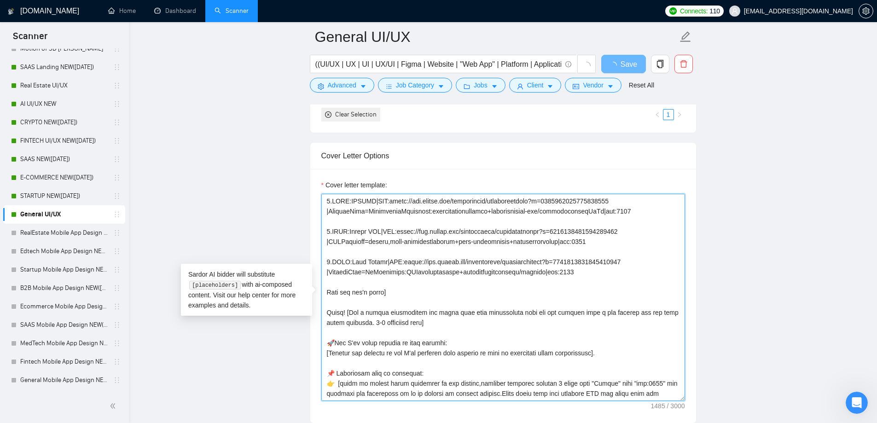
drag, startPoint x: 523, startPoint y: 327, endPoint x: 181, endPoint y: 95, distance: 413.6
click at [181, 95] on main "General UI/UX ((UI/UX | UX | UI | UX/UI | Figma | Website | "Web App" | Platfor…" at bounding box center [503, 386] width 719 height 2540
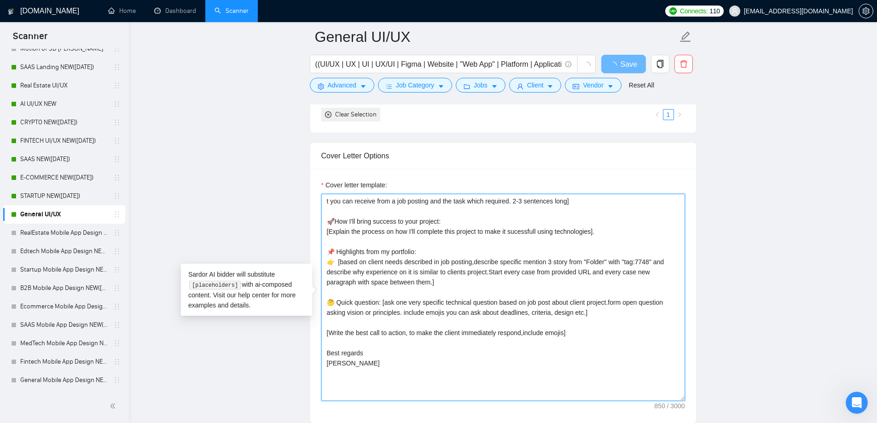
drag, startPoint x: 509, startPoint y: 304, endPoint x: 224, endPoint y: 161, distance: 318.8
click at [136, 76] on div "[DOMAIN_NAME] Home Dashboard Scanner Connects: 110 [EMAIL_ADDRESS][DOMAIN_NAME]…" at bounding box center [503, 403] width 748 height 2648
type textarea "[Write the best call to action, to make the client immediately respond,include …"
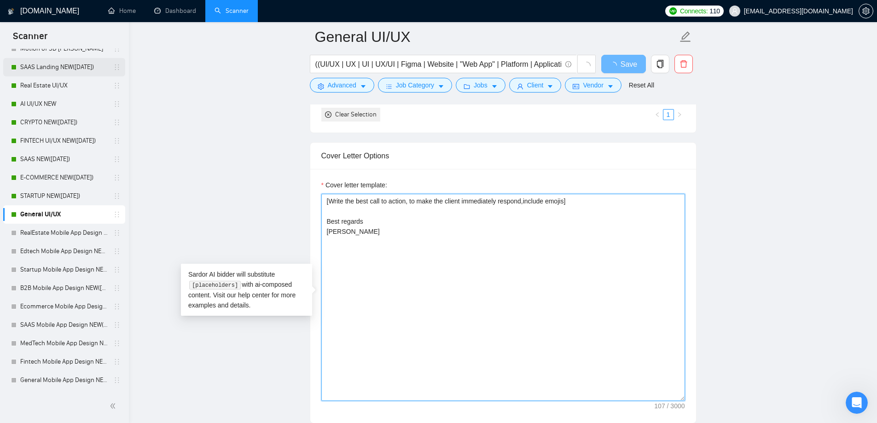
drag, startPoint x: 490, startPoint y: 280, endPoint x: 113, endPoint y: 70, distance: 431.1
click at [120, 72] on section "Scanner New Scanner My Scanners UX/UI Crypto Fintech AI SaaS E-Commerce <no key…" at bounding box center [438, 403] width 877 height 2648
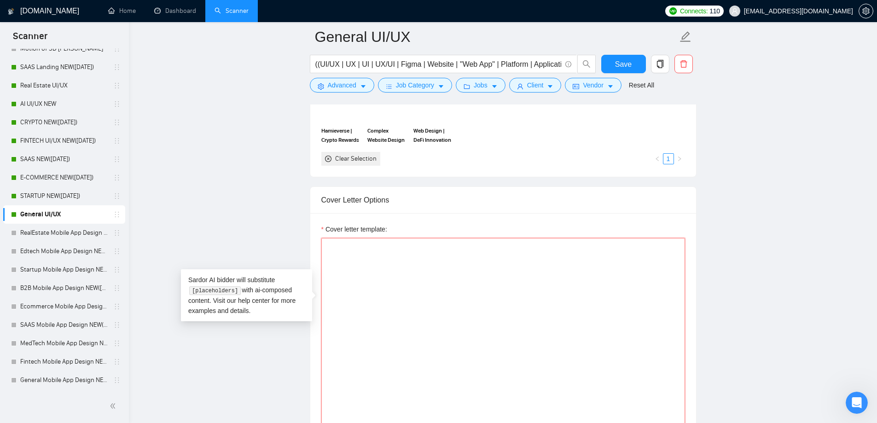
paste textarea "Hey, I've recently completed a similar project where I [accomplished a similar …"
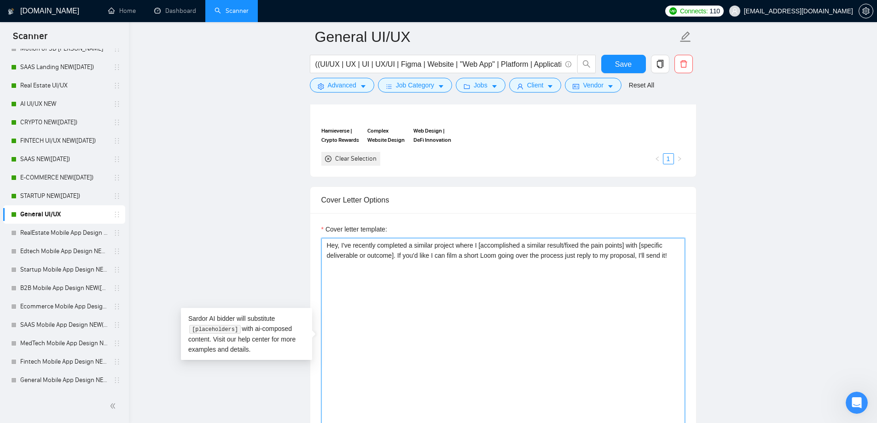
type textarea "Hey, I've recently completed a similar project where I [accomplished a similar …"
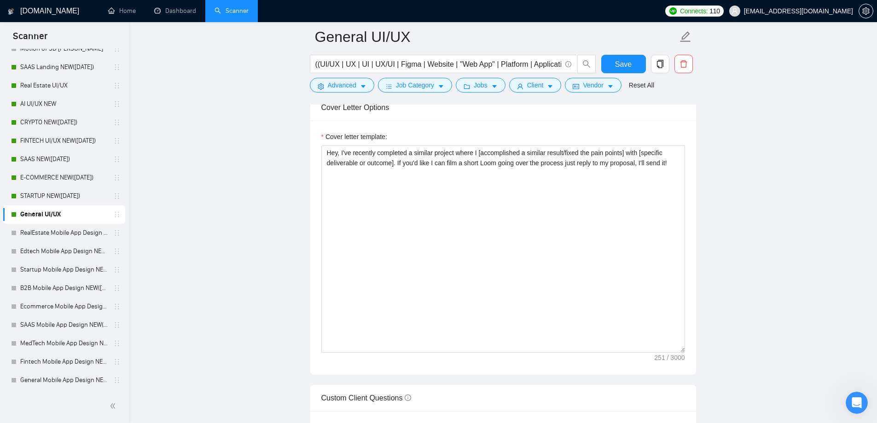
scroll to position [1013, 0]
click at [625, 60] on span "Save" at bounding box center [623, 64] width 17 height 12
click at [617, 57] on button "Save" at bounding box center [623, 64] width 45 height 18
click at [387, 170] on textarea "Hey, I've recently completed a similar project where I [accomplished a similar …" at bounding box center [503, 249] width 364 height 207
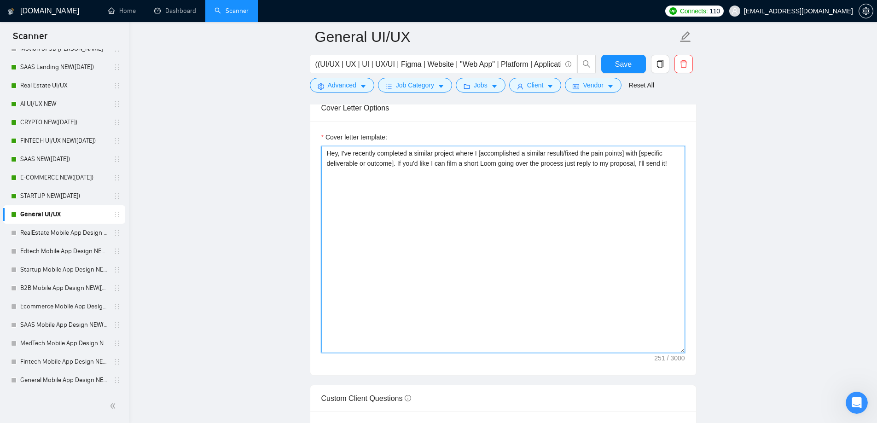
click at [387, 170] on textarea "Hey, I've recently completed a similar project where I [accomplished a similar …" at bounding box center [503, 249] width 364 height 207
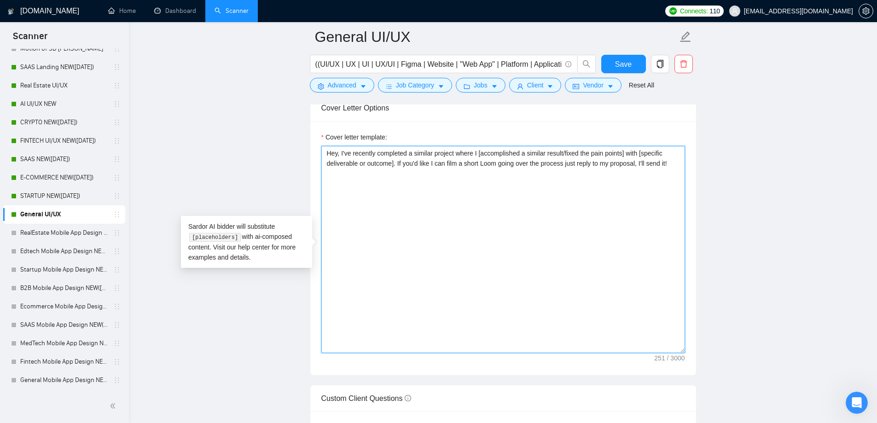
click at [387, 170] on textarea "Hey, I've recently completed a similar project where I [accomplished a similar …" at bounding box center [503, 249] width 364 height 207
click at [365, 157] on textarea "Hey, I've recently completed a similar project where I [accomplished a similar …" at bounding box center [503, 249] width 364 height 207
